Goal: Information Seeking & Learning: Learn about a topic

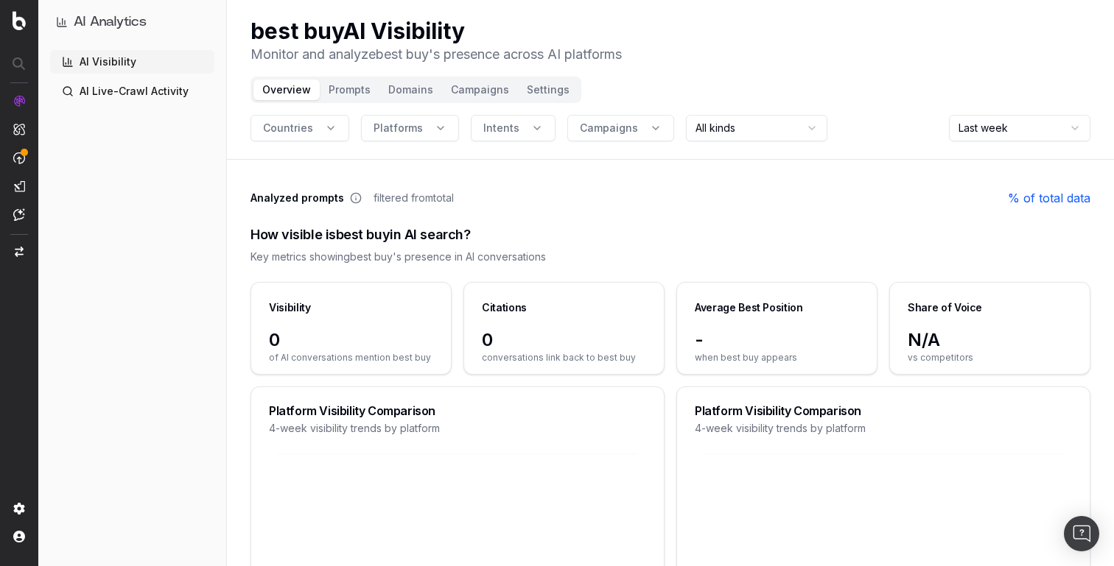
drag, startPoint x: 850, startPoint y: 51, endPoint x: 940, endPoint y: 3, distance: 102.5
